Goal: Check status: Check status

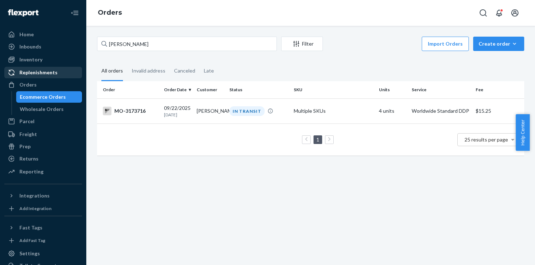
click at [44, 94] on div "Ecommerce Orders" at bounding box center [43, 97] width 46 height 7
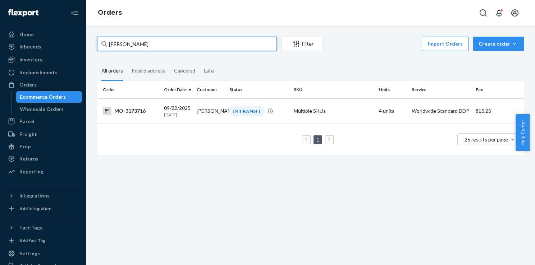
drag, startPoint x: 164, startPoint y: 45, endPoint x: 103, endPoint y: 42, distance: 61.2
click at [103, 42] on div "[PERSON_NAME]" at bounding box center [187, 44] width 180 height 14
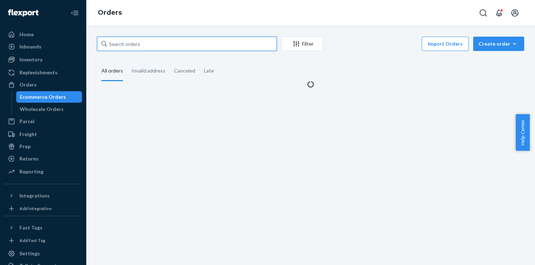
paste input "[PERSON_NAME]"
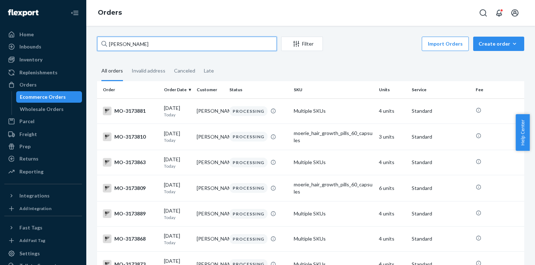
click at [117, 43] on input "[PERSON_NAME]" at bounding box center [187, 44] width 180 height 14
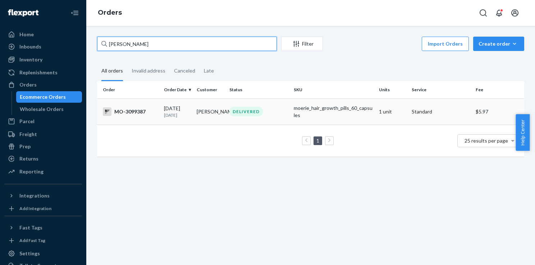
type input "[PERSON_NAME]"
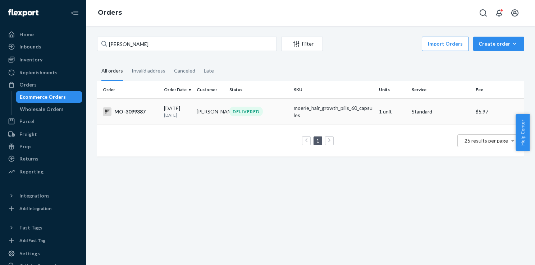
click at [250, 110] on div "DELIVERED" at bounding box center [246, 112] width 33 height 10
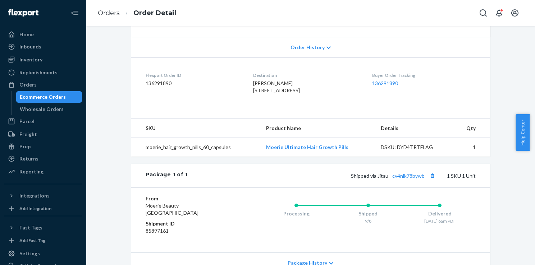
scroll to position [225, 0]
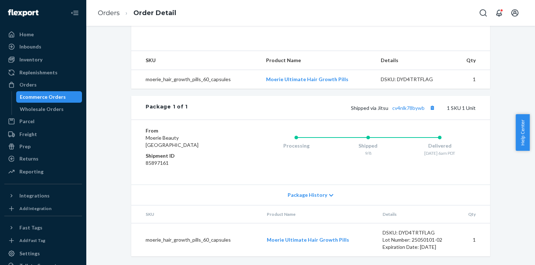
click at [63, 96] on div "Ecommerce Orders" at bounding box center [49, 97] width 65 height 10
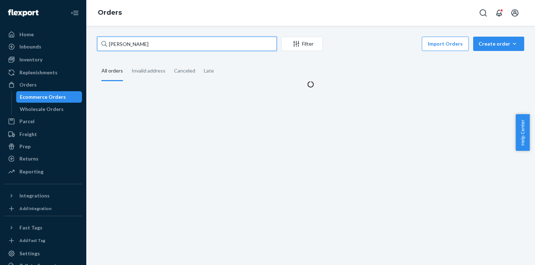
drag, startPoint x: 158, startPoint y: 47, endPoint x: 106, endPoint y: 57, distance: 53.1
click at [88, 45] on div "[PERSON_NAME] Filter Import Orders Create order Ecommerce order Removal order A…" at bounding box center [310, 146] width 449 height 240
paste input "3129318"
type input "3129318"
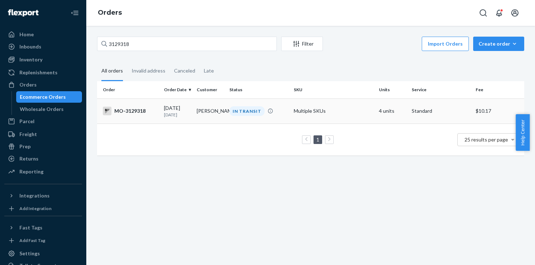
click at [231, 117] on td "IN TRANSIT" at bounding box center [259, 111] width 64 height 25
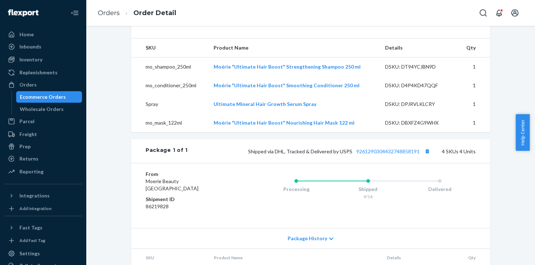
scroll to position [288, 0]
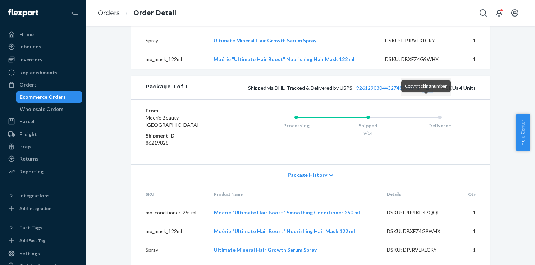
click at [426, 92] on button "Copy tracking number" at bounding box center [427, 87] width 9 height 9
